Goal: Navigation & Orientation: Find specific page/section

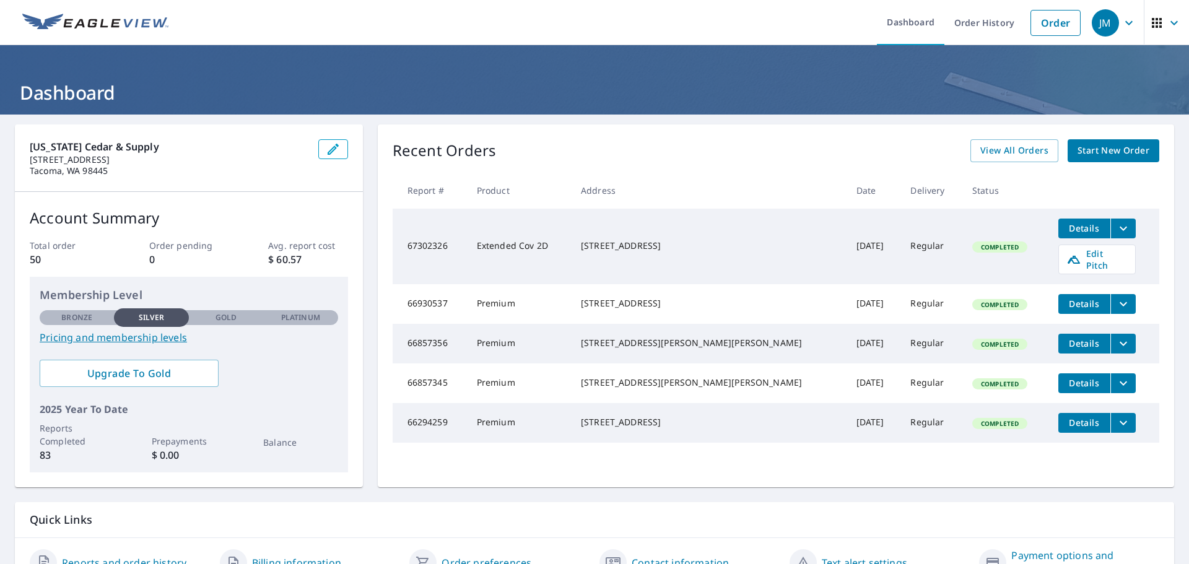
click at [1167, 25] on icon "button" at bounding box center [1174, 22] width 15 height 15
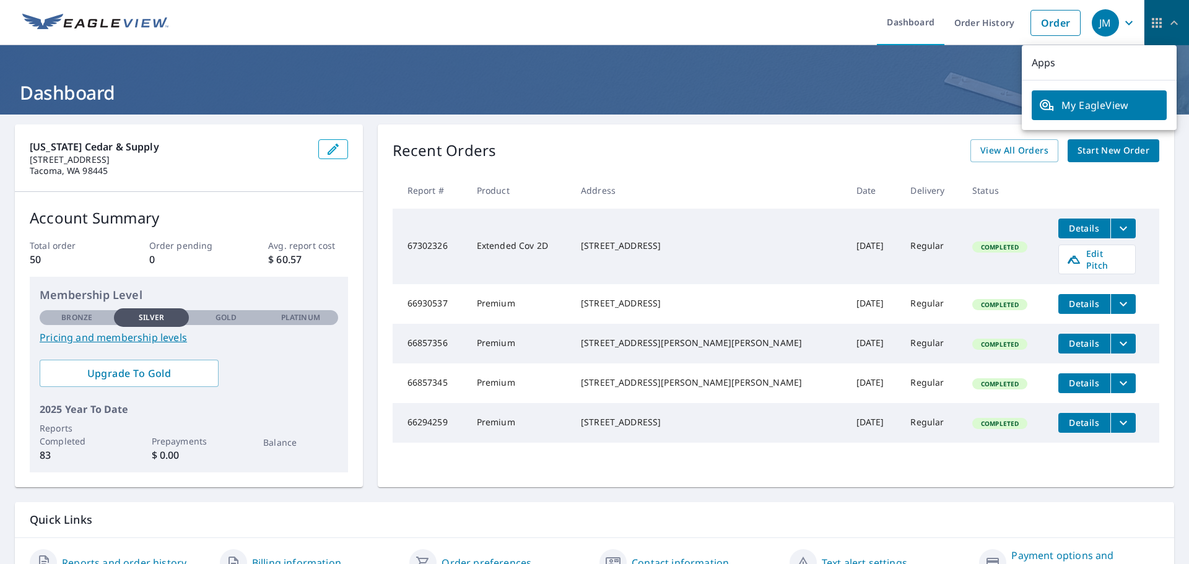
click at [1171, 22] on icon "button" at bounding box center [1174, 22] width 7 height 4
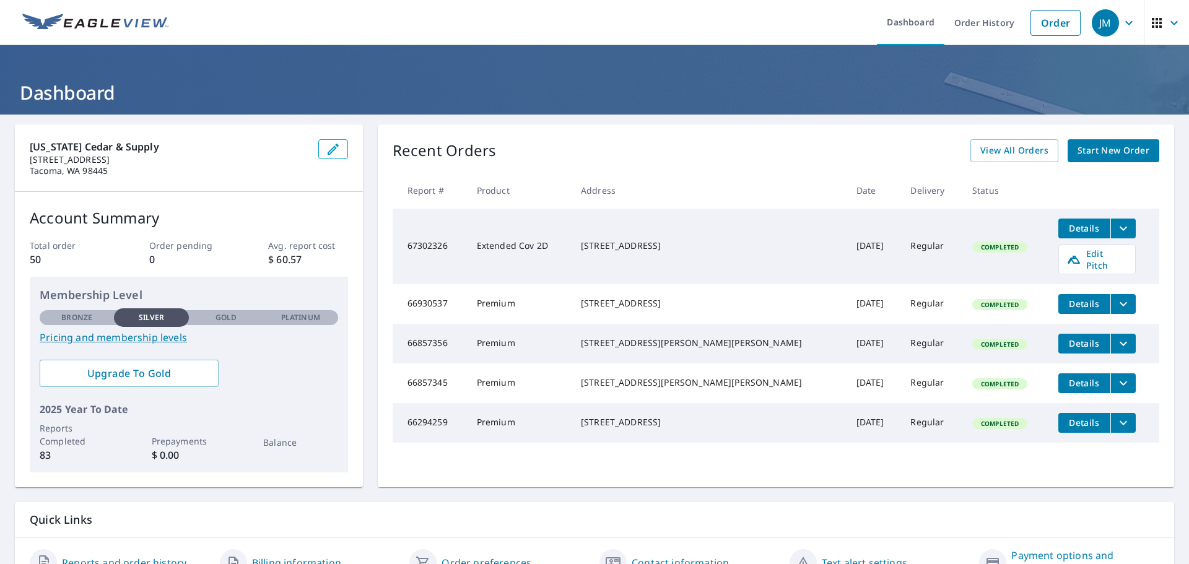
click at [1152, 24] on icon "button" at bounding box center [1157, 23] width 10 height 10
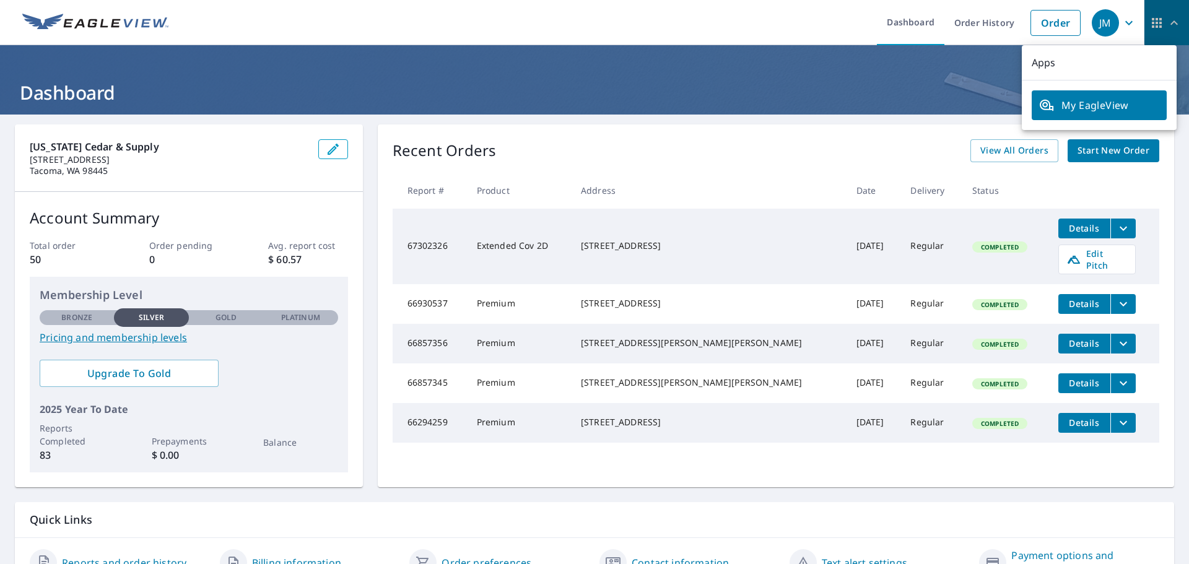
click at [1157, 22] on span "button" at bounding box center [1167, 23] width 35 height 30
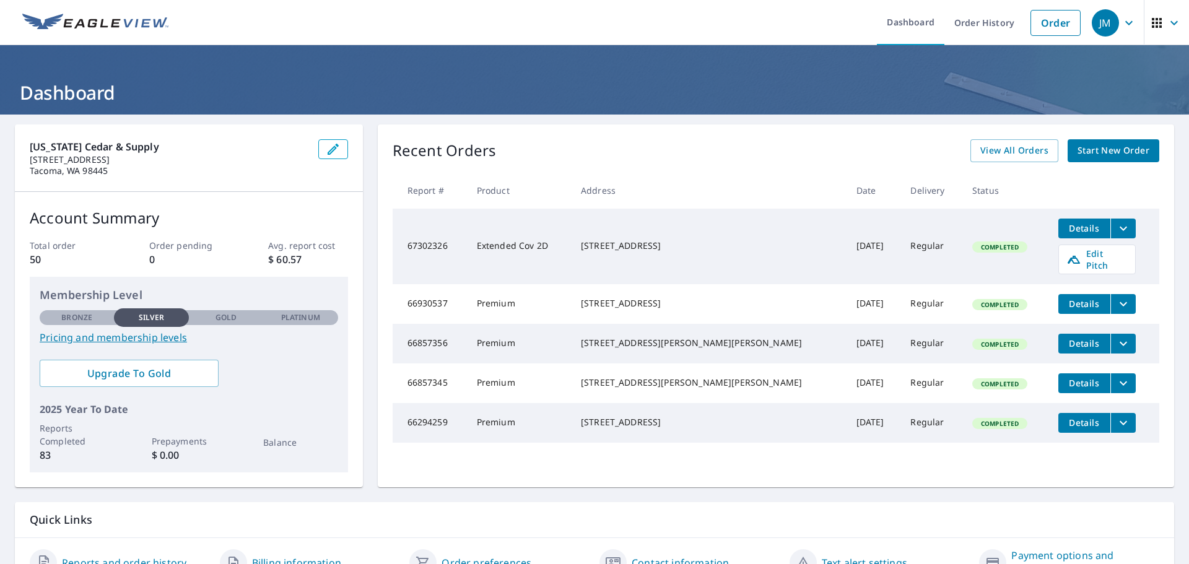
click at [1122, 22] on icon "button" at bounding box center [1129, 22] width 15 height 15
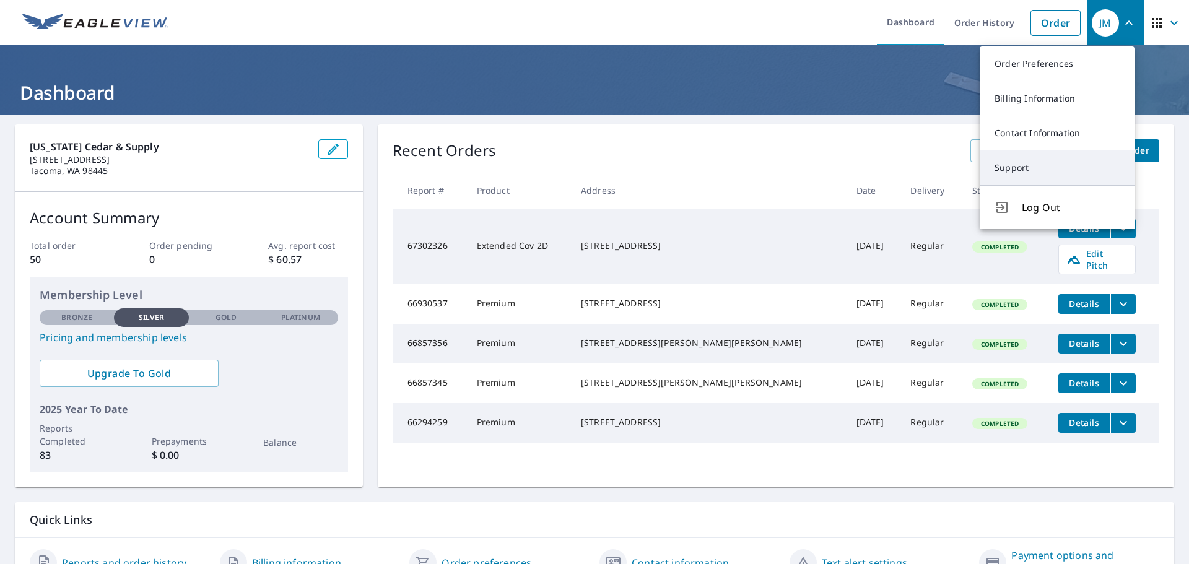
click at [1006, 168] on link "Support" at bounding box center [1057, 168] width 155 height 35
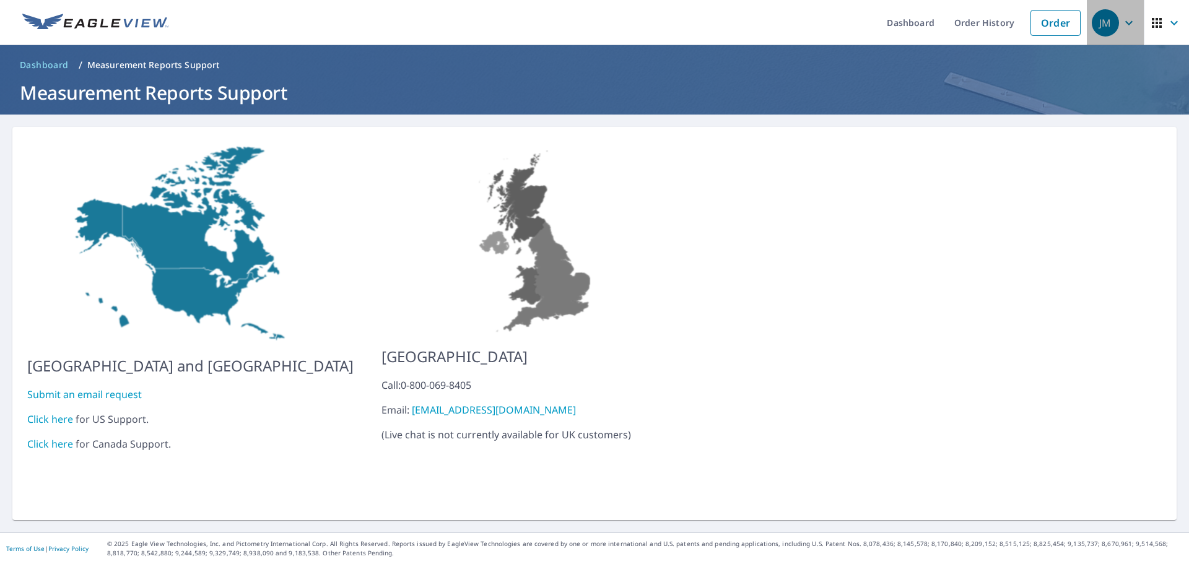
click at [1122, 23] on icon "button" at bounding box center [1129, 22] width 15 height 15
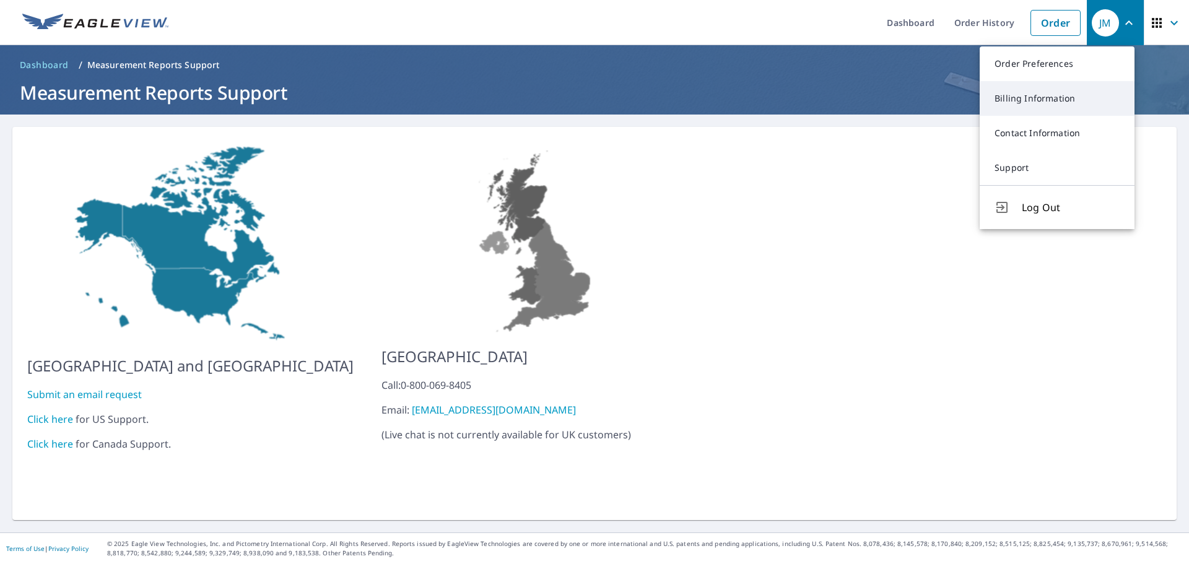
click at [1024, 96] on link "Billing Information" at bounding box center [1057, 98] width 155 height 35
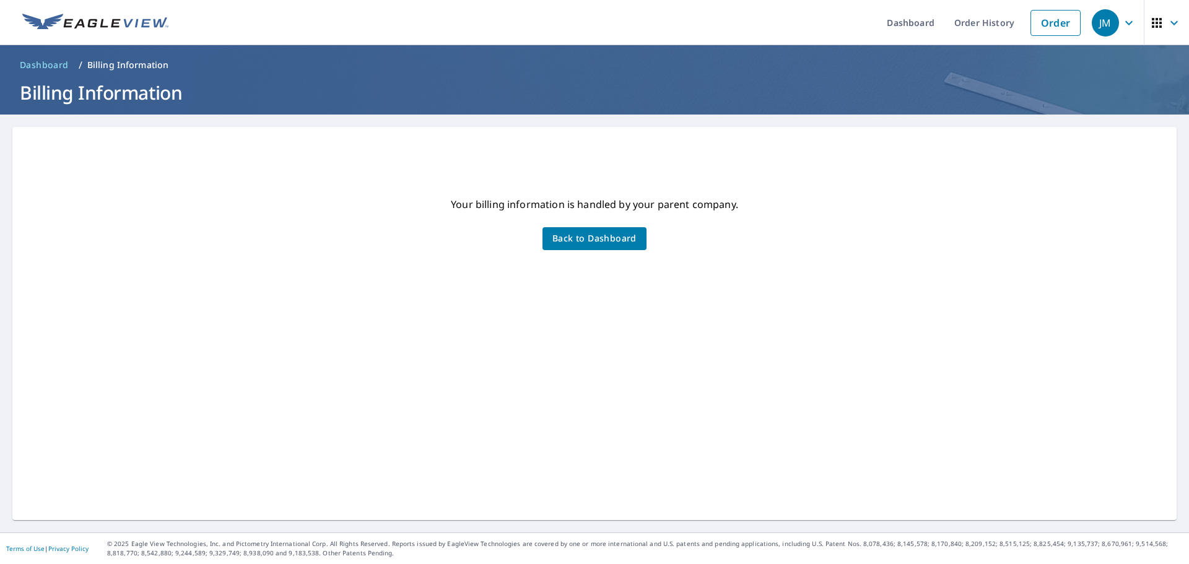
click at [588, 237] on span "Back to Dashboard" at bounding box center [595, 238] width 84 height 15
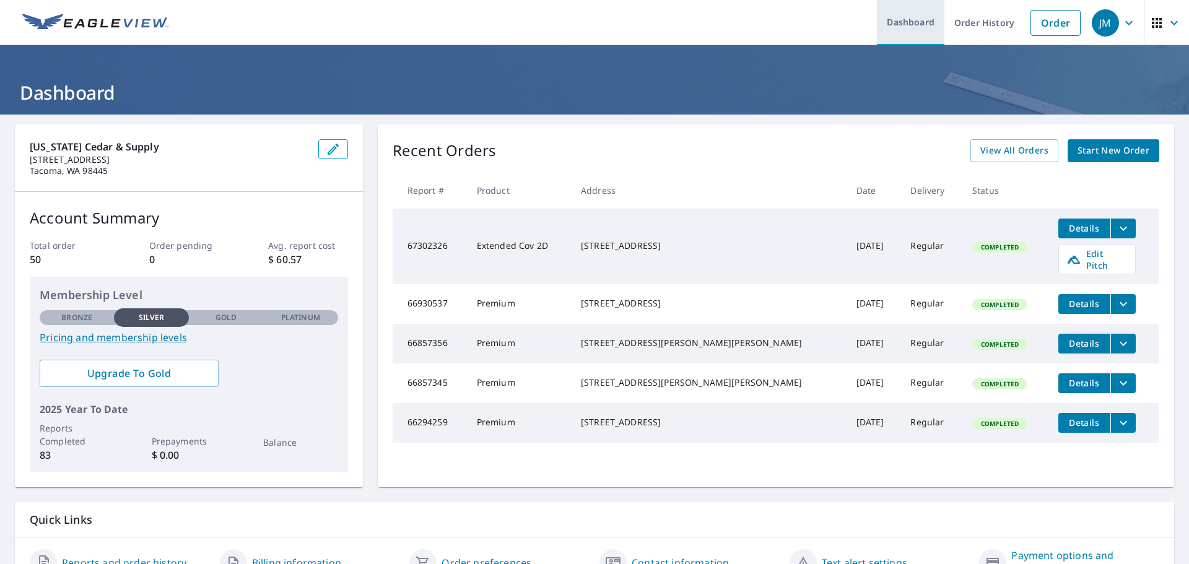
click at [901, 21] on link "Dashboard" at bounding box center [911, 22] width 68 height 45
click at [896, 18] on link "Dashboard" at bounding box center [911, 22] width 68 height 45
click at [332, 146] on icon "button" at bounding box center [333, 149] width 15 height 15
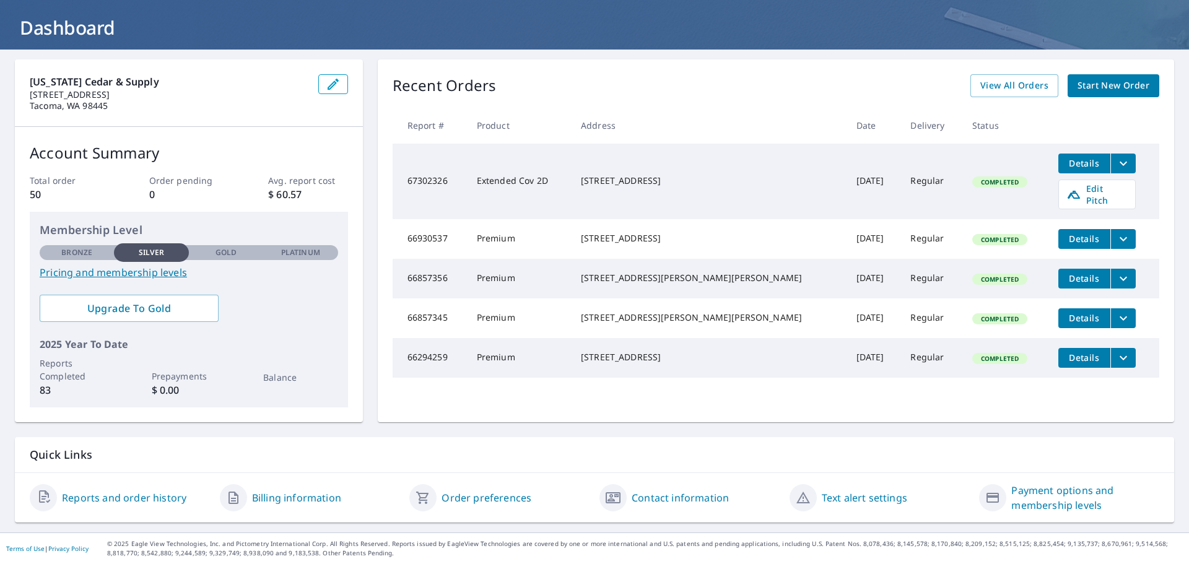
scroll to position [65, 0]
click at [653, 498] on link "Contact information" at bounding box center [680, 498] width 97 height 15
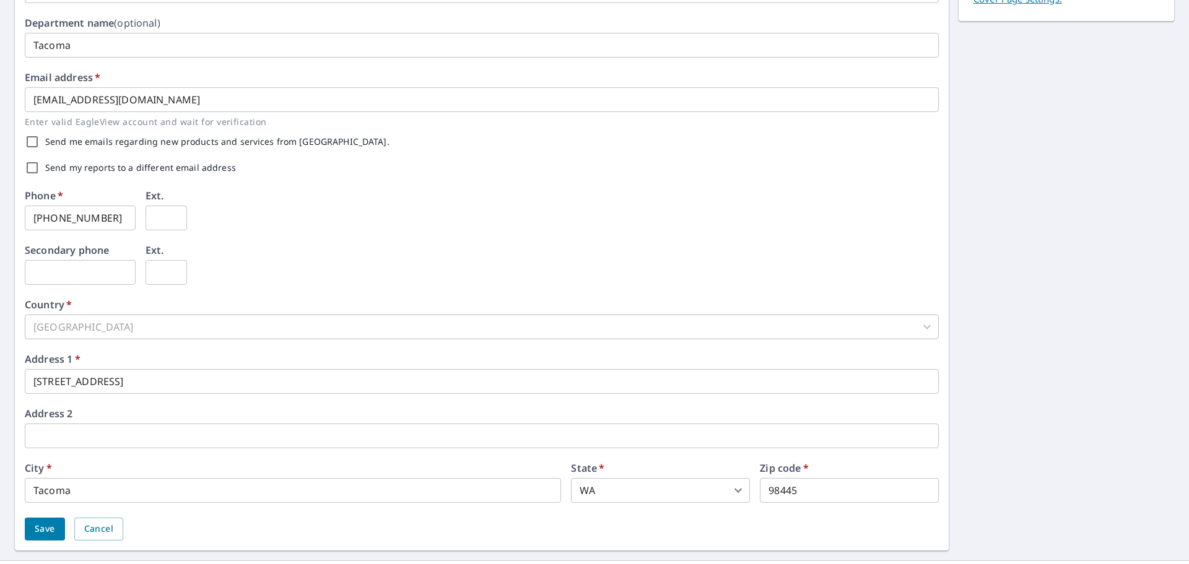
scroll to position [308, 0]
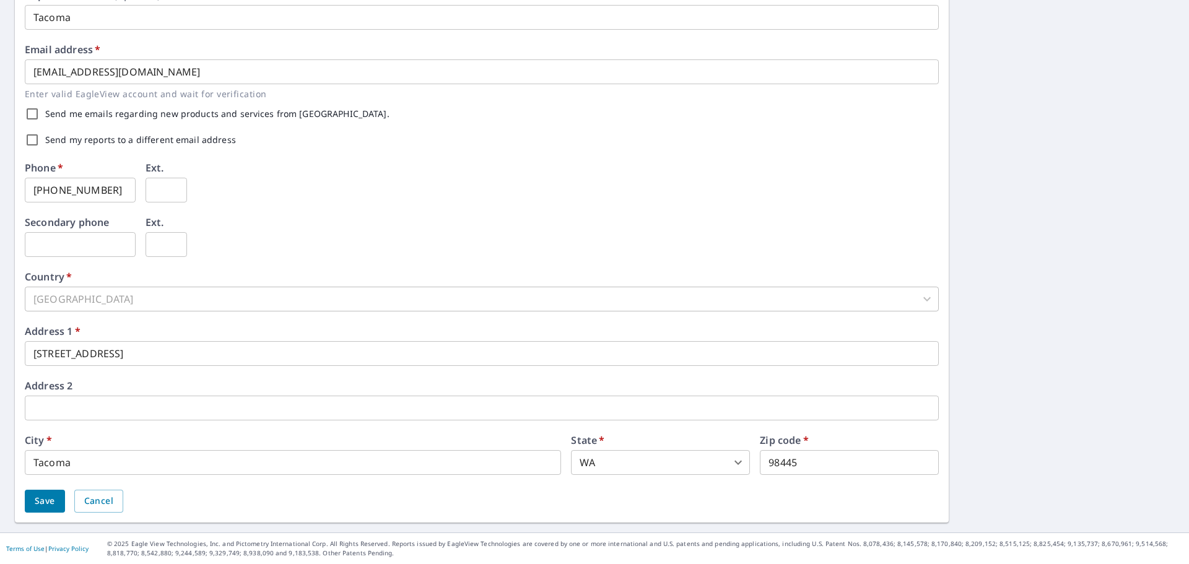
scroll to position [166, 0]
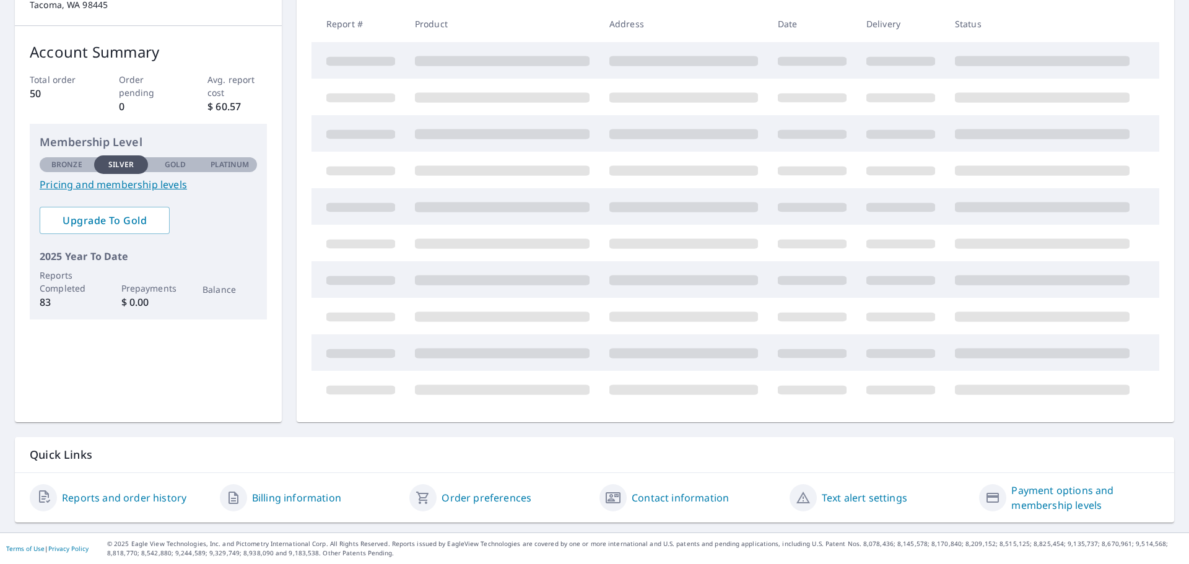
click at [1037, 491] on link "Payment options and membership levels" at bounding box center [1086, 498] width 148 height 30
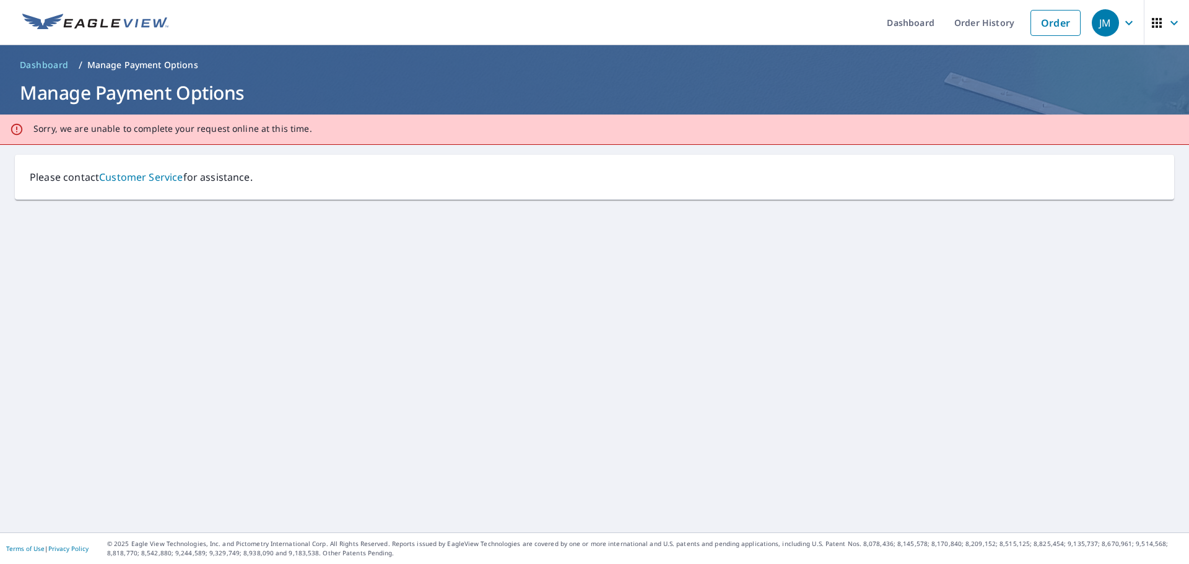
click at [155, 175] on link "Customer Service" at bounding box center [141, 177] width 84 height 14
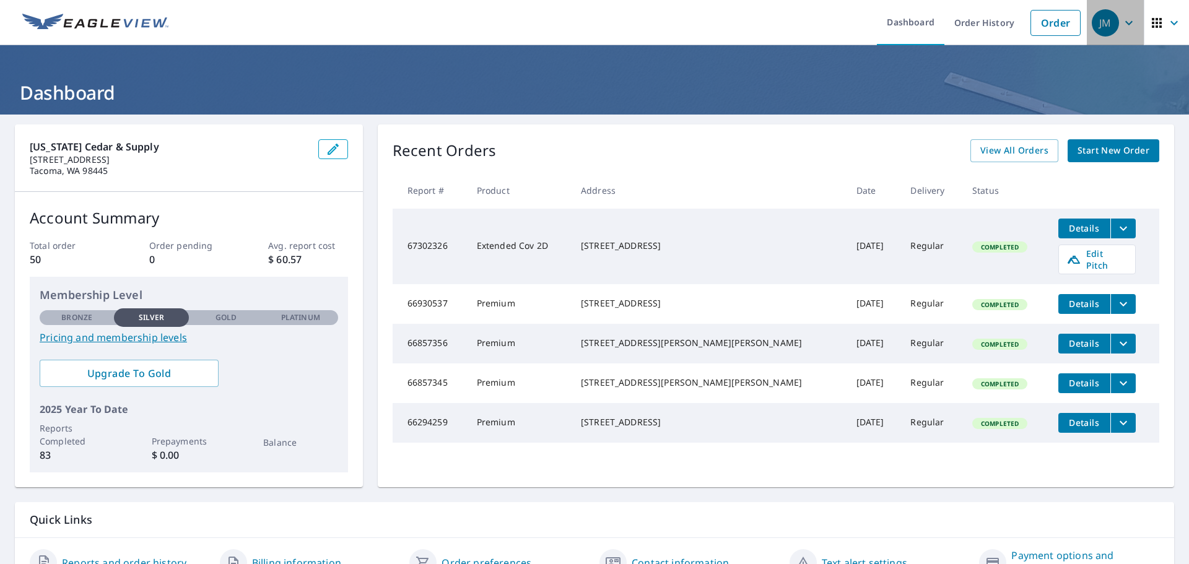
click at [1122, 22] on icon "button" at bounding box center [1129, 22] width 15 height 15
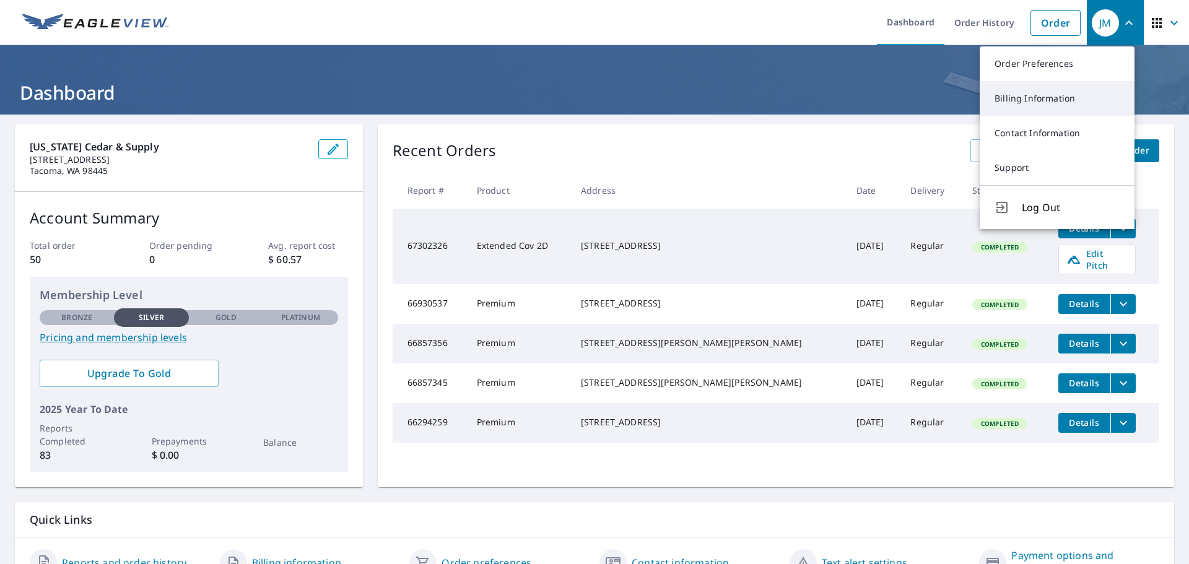
click at [1041, 95] on link "Billing Information" at bounding box center [1057, 98] width 155 height 35
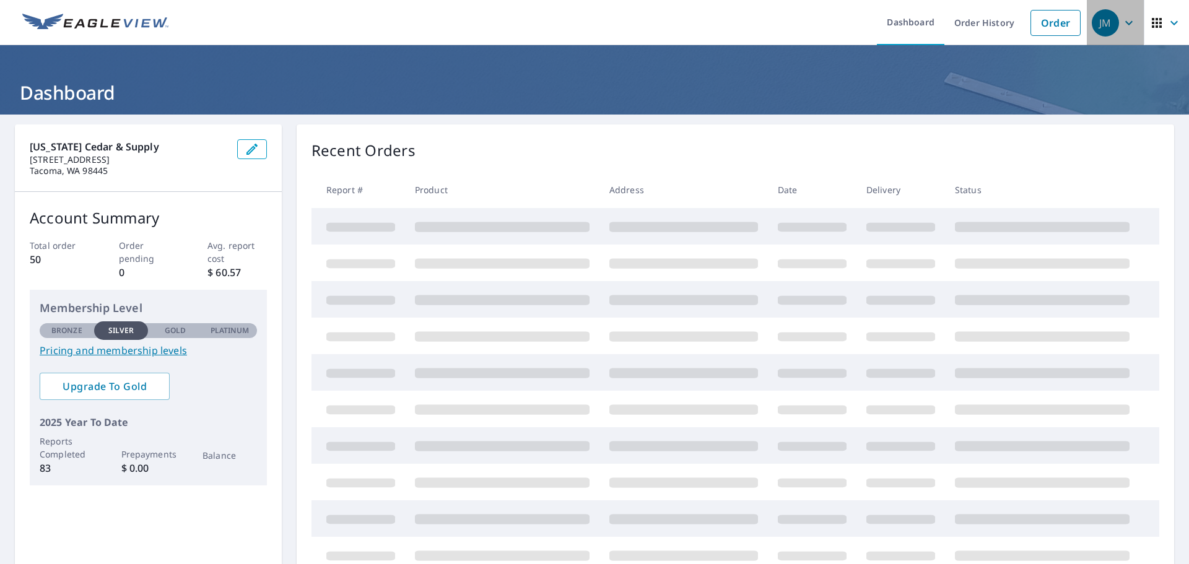
click at [1125, 22] on icon "button" at bounding box center [1128, 22] width 7 height 4
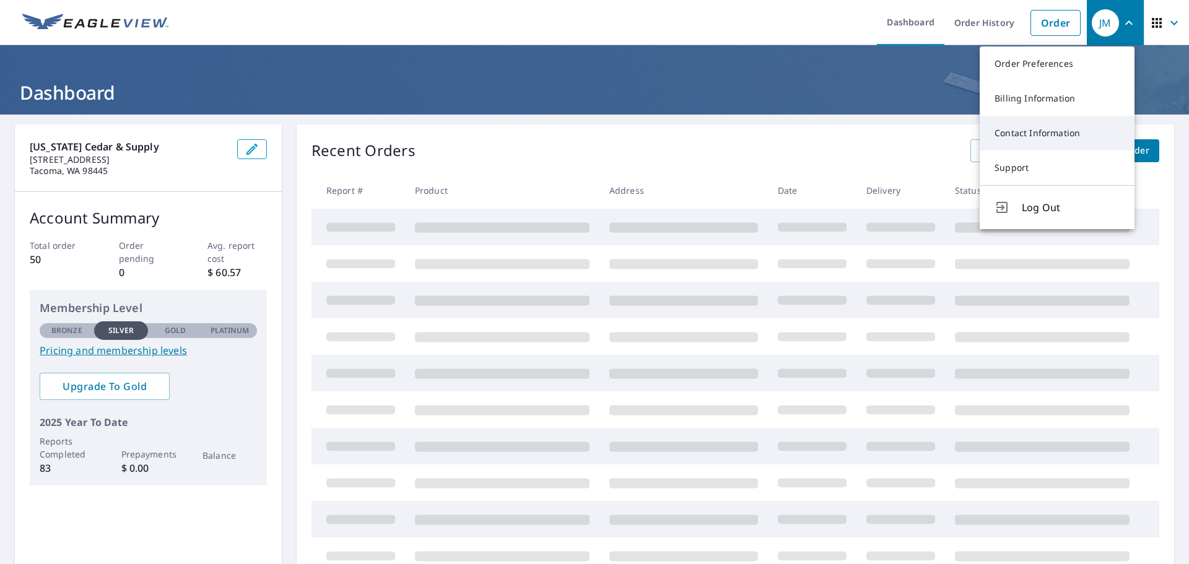
click at [1023, 132] on link "Contact Information" at bounding box center [1057, 133] width 155 height 35
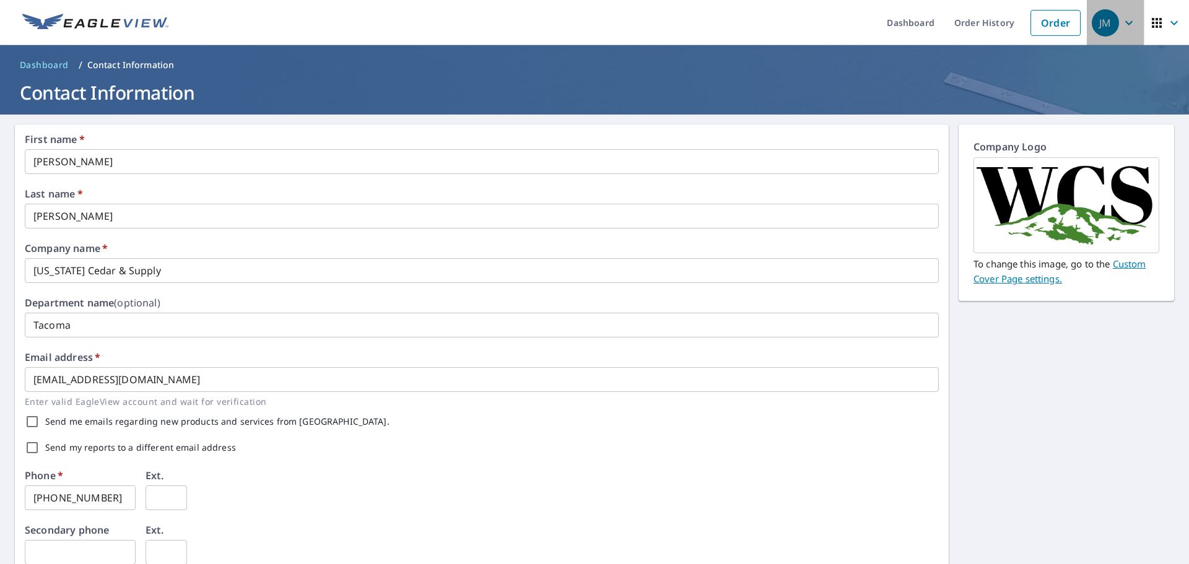
click at [1122, 18] on icon "button" at bounding box center [1129, 22] width 15 height 15
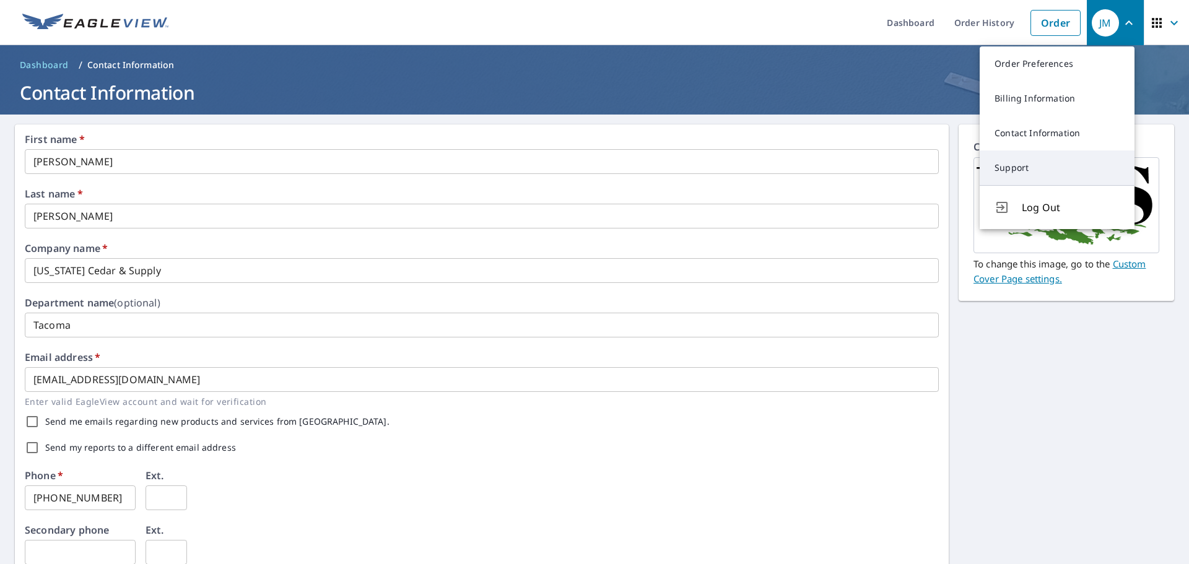
click at [1020, 167] on link "Support" at bounding box center [1057, 168] width 155 height 35
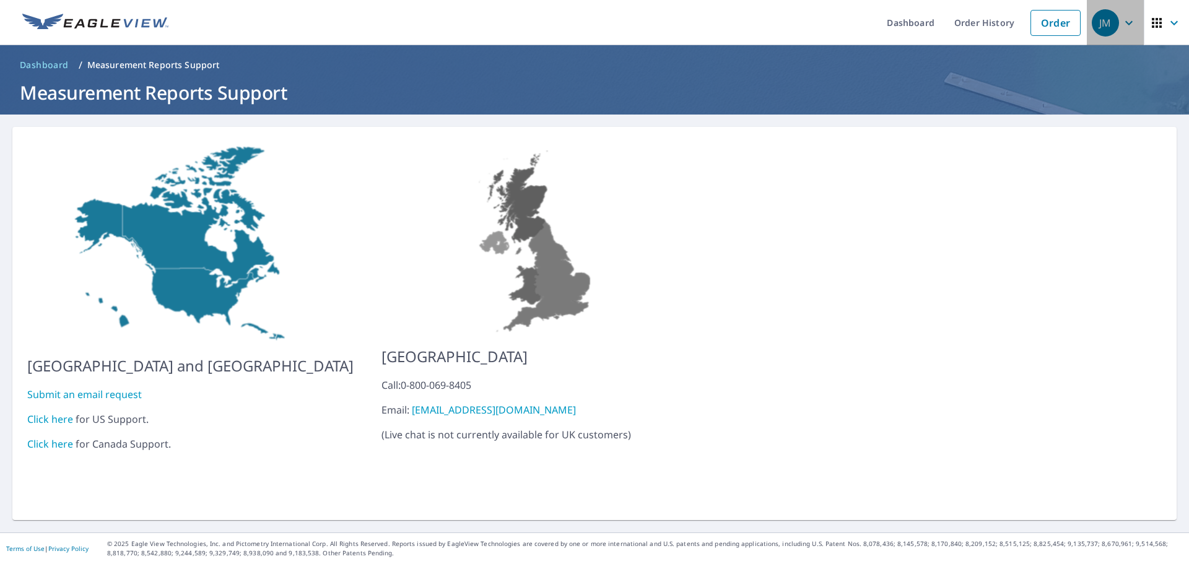
click at [1122, 22] on icon "button" at bounding box center [1129, 22] width 15 height 15
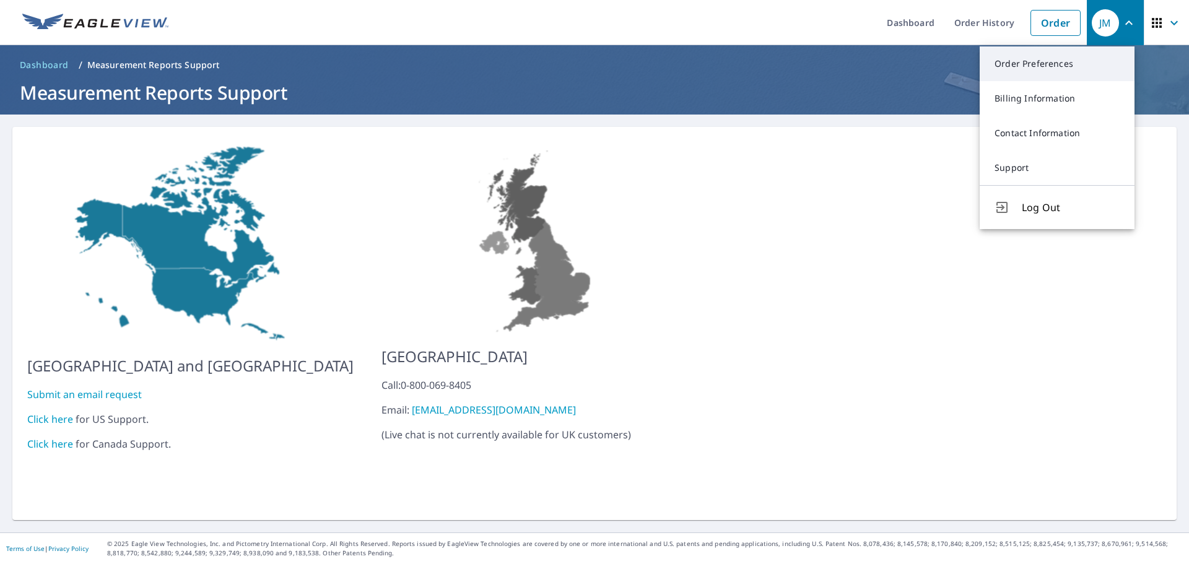
click at [1026, 63] on link "Order Preferences" at bounding box center [1057, 63] width 155 height 35
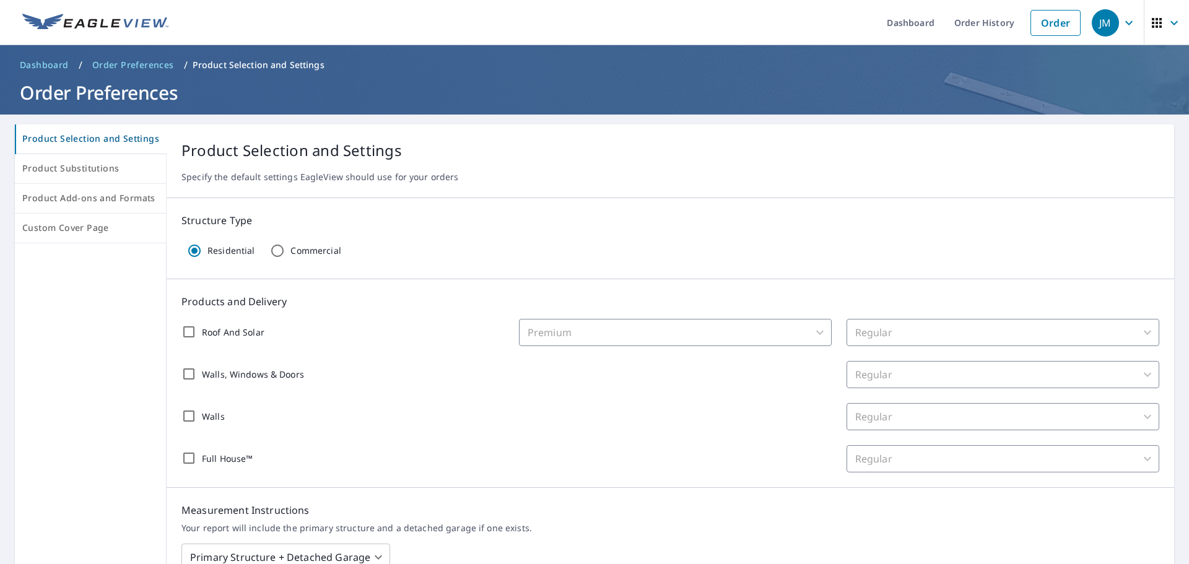
click at [1122, 20] on icon "button" at bounding box center [1129, 22] width 15 height 15
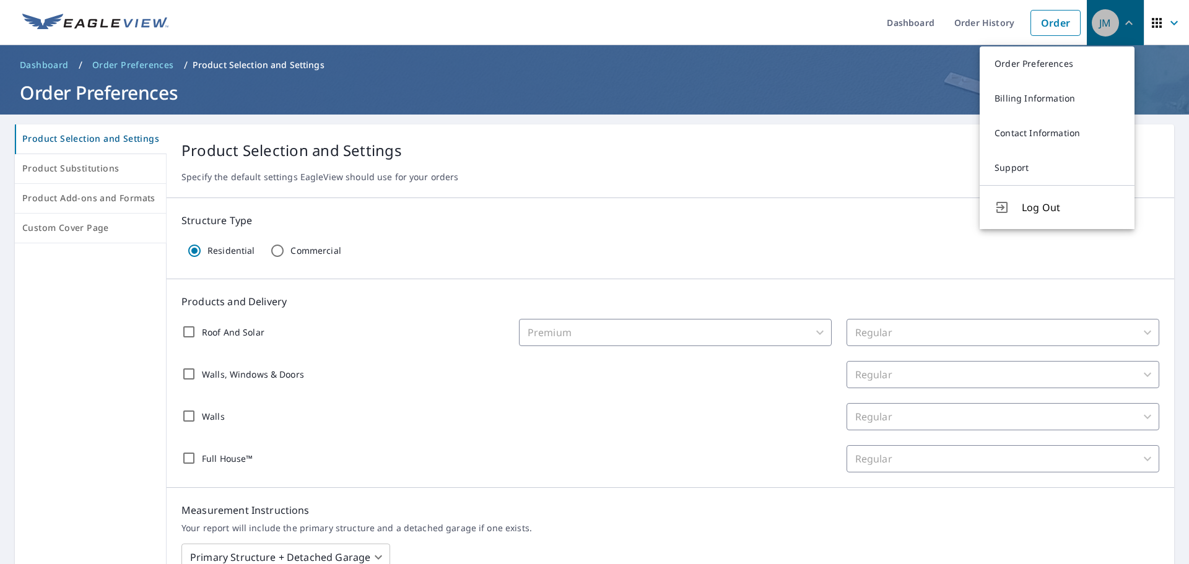
click at [1122, 20] on icon "button" at bounding box center [1129, 22] width 15 height 15
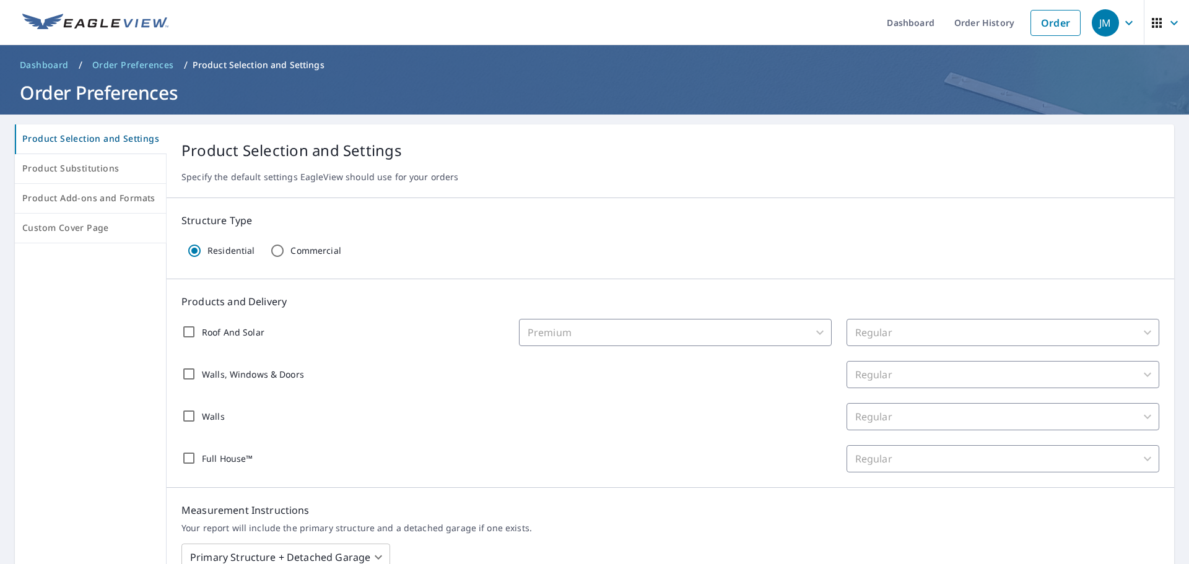
click at [1122, 20] on icon "button" at bounding box center [1129, 22] width 15 height 15
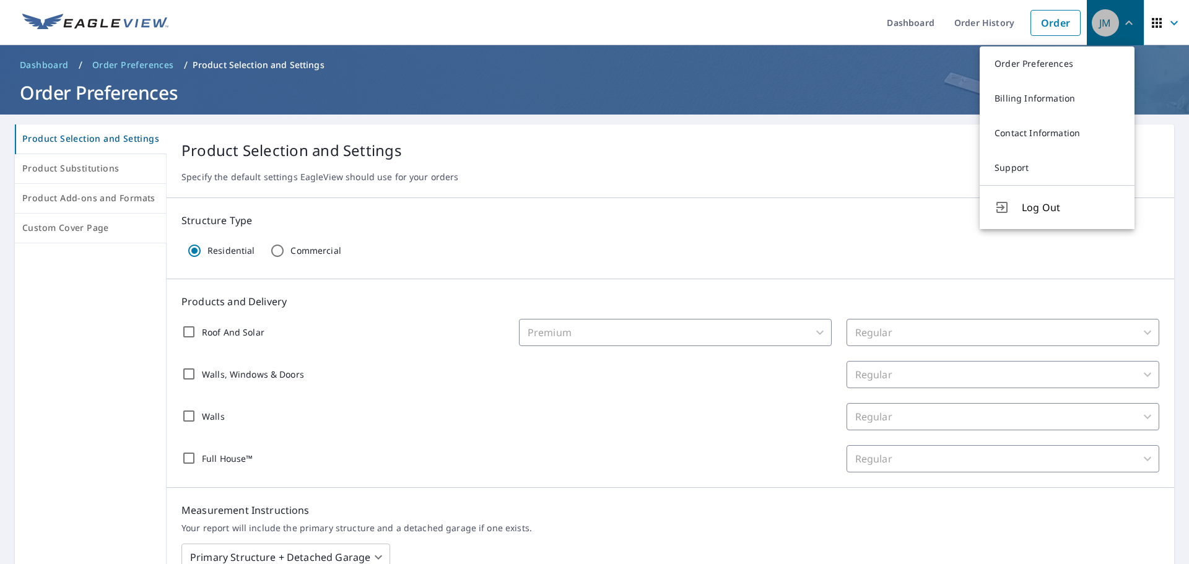
click at [1122, 20] on icon "button" at bounding box center [1129, 22] width 15 height 15
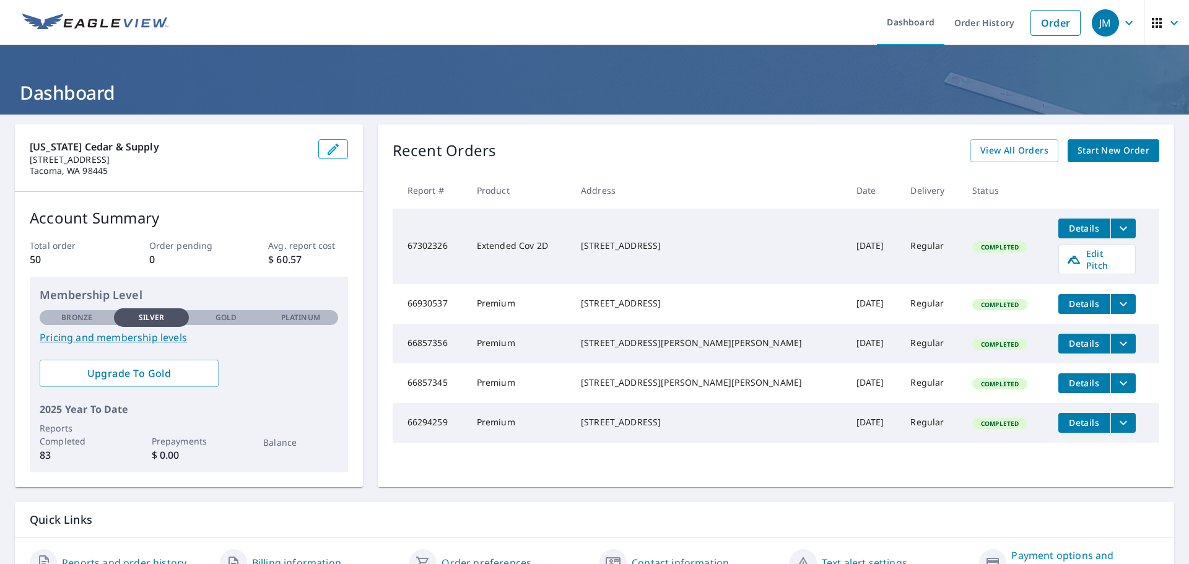
click at [1169, 22] on icon "button" at bounding box center [1174, 22] width 15 height 15
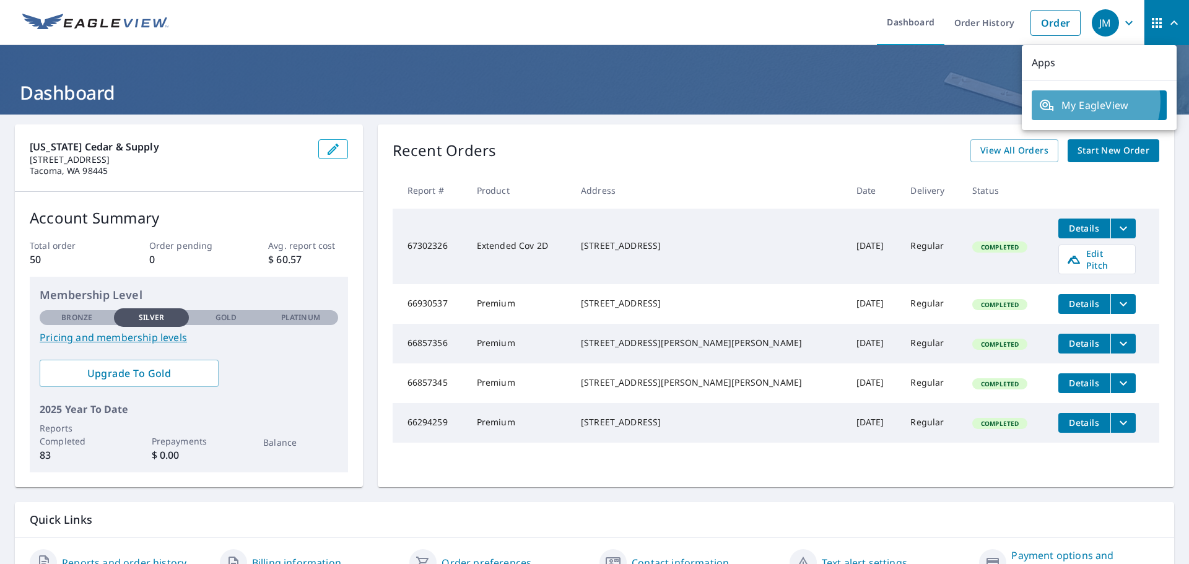
click at [1088, 102] on span "My EagleView" at bounding box center [1099, 105] width 120 height 15
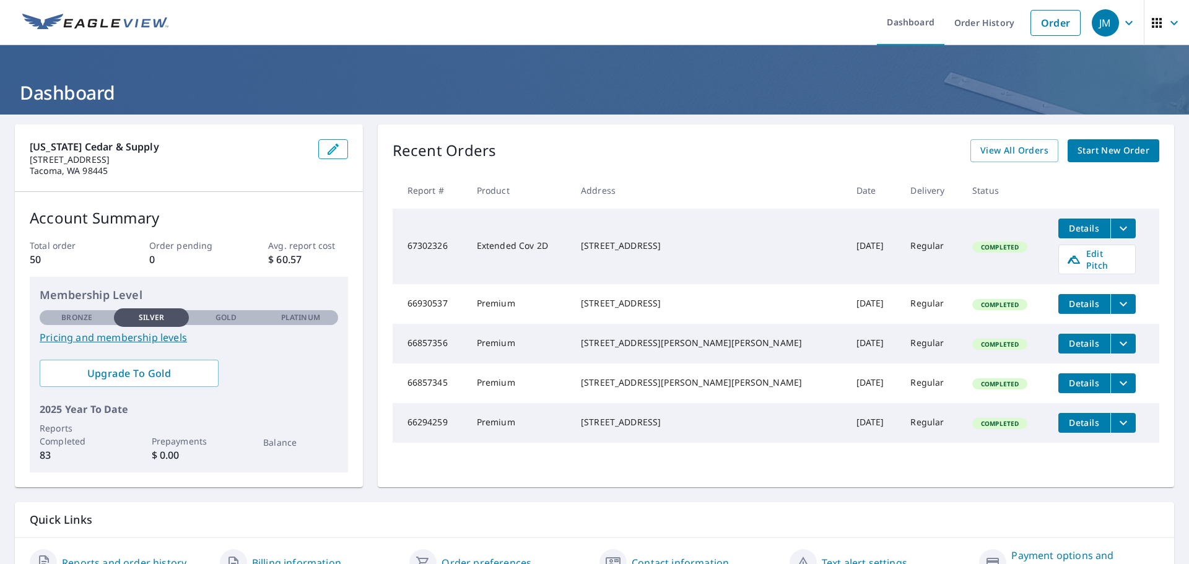
scroll to position [65, 0]
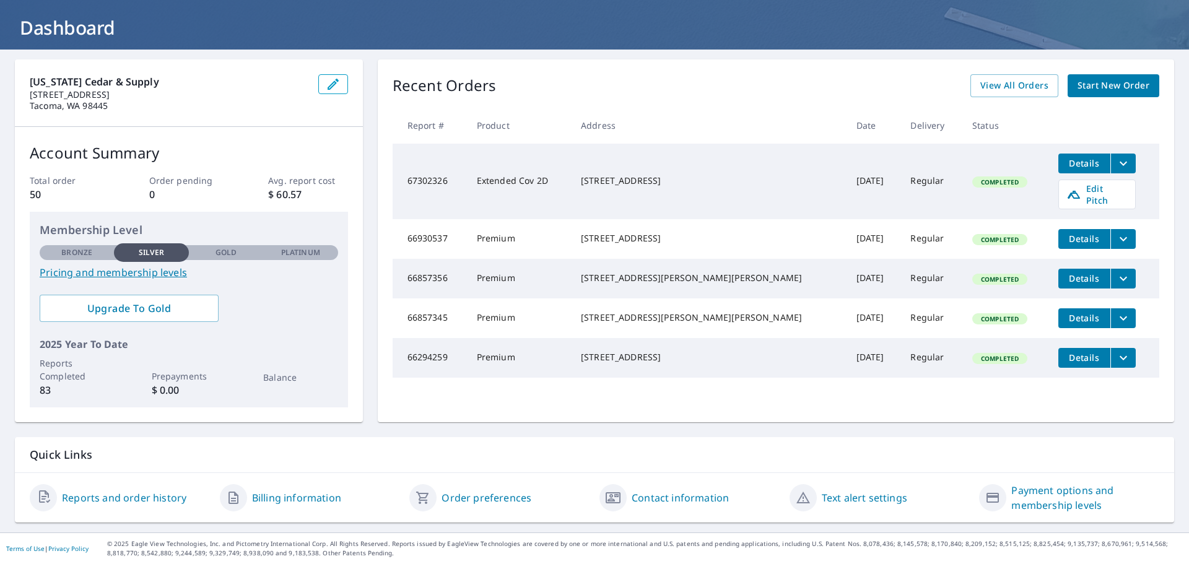
click at [285, 499] on link "Billing information" at bounding box center [296, 498] width 89 height 15
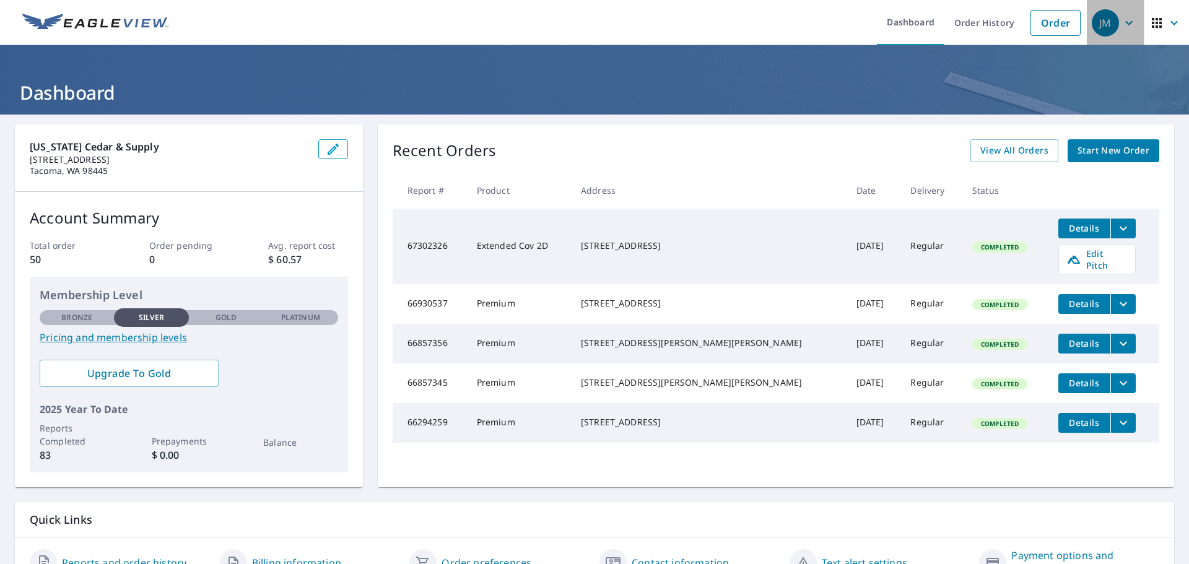
click at [1099, 23] on div "JM" at bounding box center [1105, 22] width 27 height 27
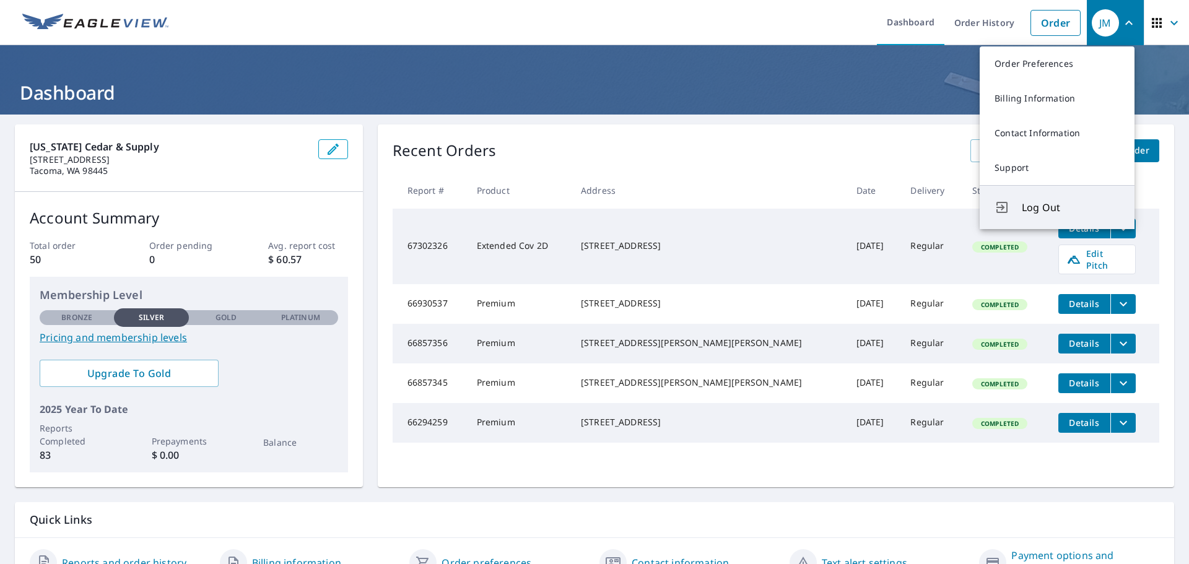
click at [1052, 206] on span "Log Out" at bounding box center [1071, 207] width 98 height 15
